Goal: Information Seeking & Learning: Learn about a topic

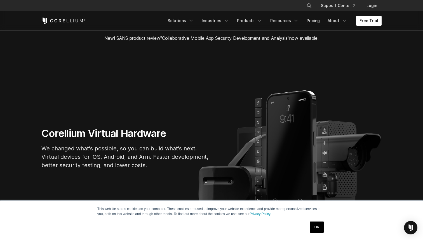
click at [319, 229] on link "OK" at bounding box center [317, 226] width 14 height 11
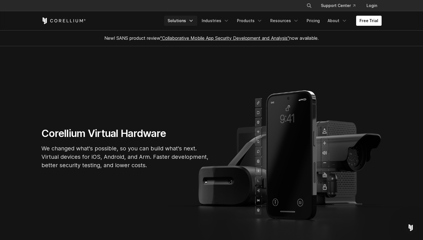
click at [191, 21] on link "Solutions" at bounding box center [180, 21] width 33 height 10
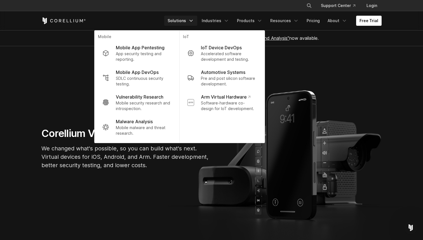
click at [73, 69] on section "Corellium Virtual Hardware We changed what's possible, so you can build what's …" at bounding box center [211, 150] width 423 height 209
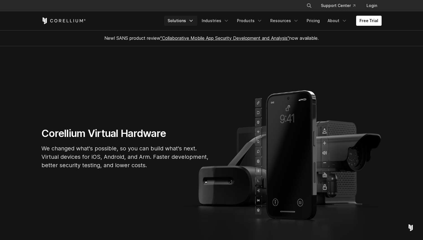
click at [189, 20] on link "Solutions" at bounding box center [180, 21] width 33 height 10
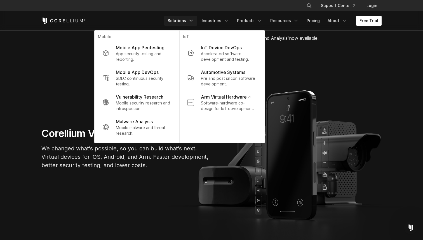
click at [321, 67] on section "Corellium Virtual Hardware We changed what's possible, so you can build what's …" at bounding box center [211, 150] width 423 height 209
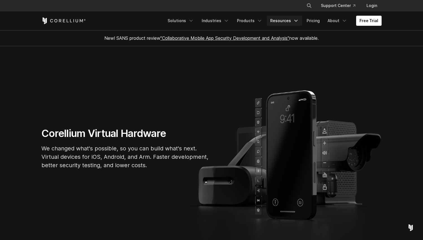
click at [296, 22] on icon "Navigation Menu" at bounding box center [296, 21] width 6 height 6
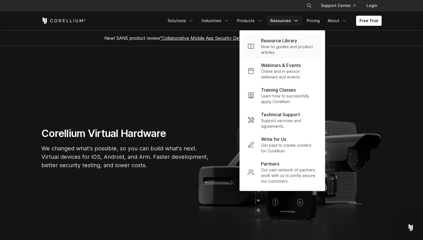
click at [285, 37] on p "Resource Library" at bounding box center [279, 40] width 36 height 7
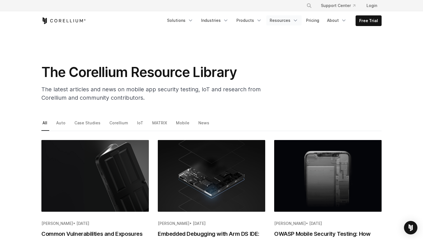
click at [291, 20] on link "Resources" at bounding box center [283, 20] width 35 height 10
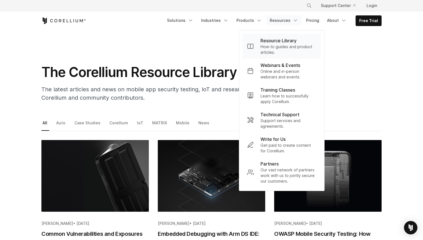
click at [275, 46] on p "How-to guides and product articles." at bounding box center [289, 49] width 56 height 11
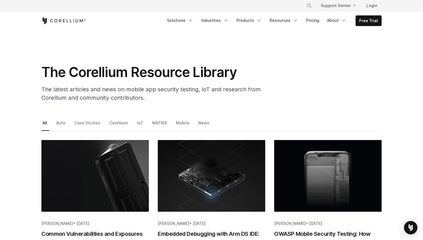
click at [83, 123] on link "Case Studies" at bounding box center [87, 125] width 29 height 12
